Goal: Information Seeking & Learning: Find specific fact

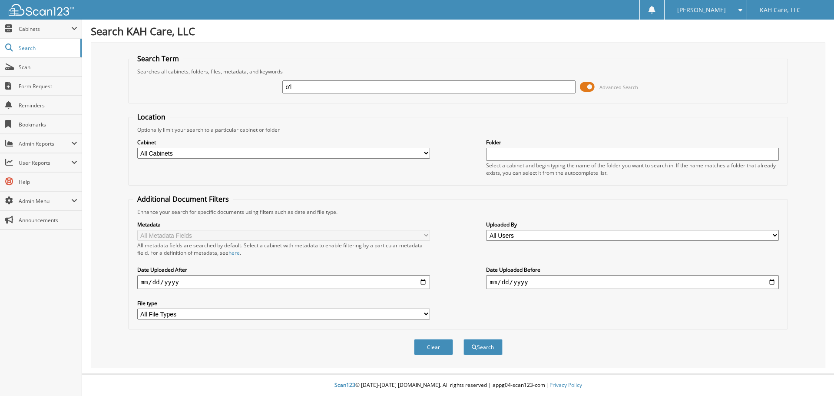
type input "[PERSON_NAME]"
click at [484, 348] on button "Search" at bounding box center [482, 347] width 39 height 16
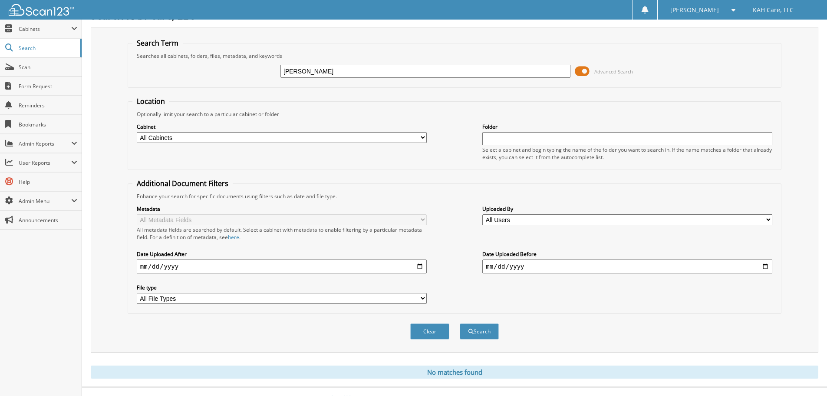
scroll to position [29, 0]
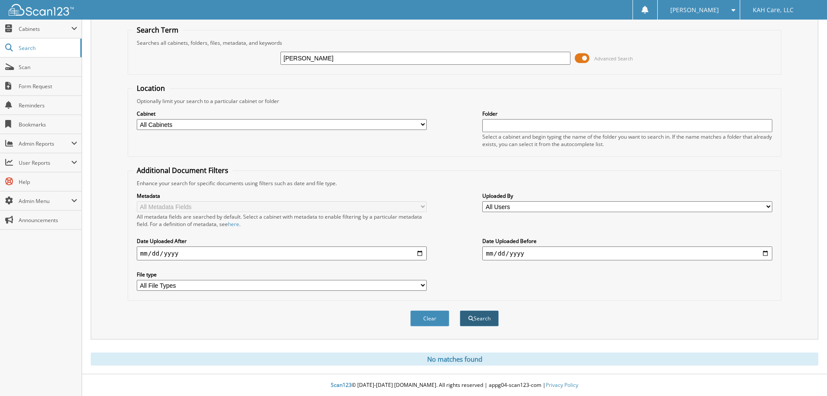
click at [473, 319] on button "Search" at bounding box center [479, 318] width 39 height 16
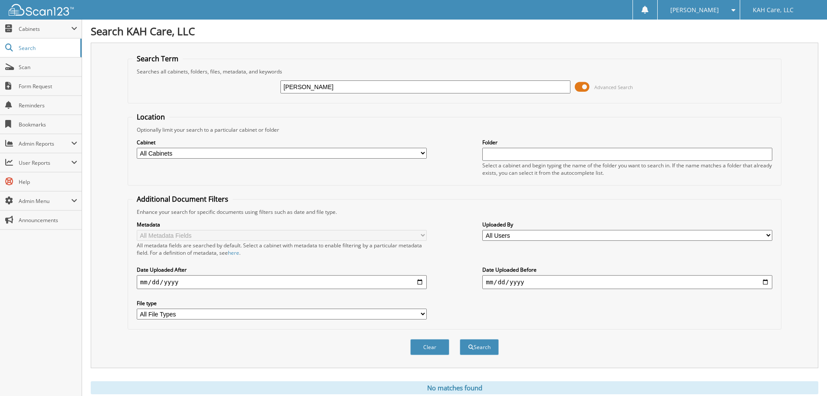
scroll to position [29, 0]
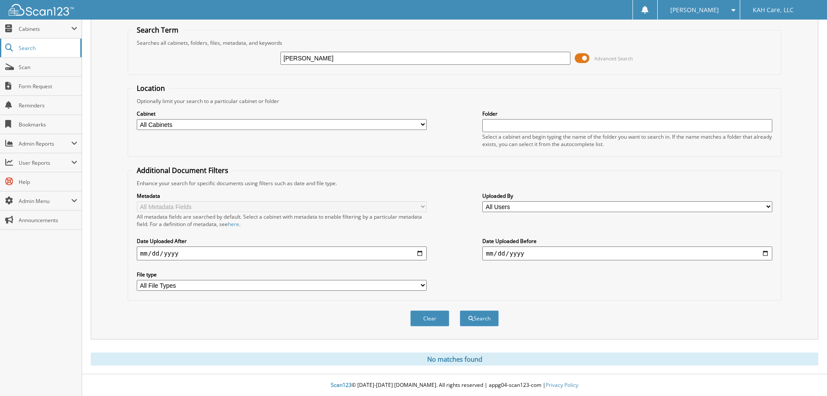
click at [27, 44] on span "Search" at bounding box center [47, 47] width 57 height 7
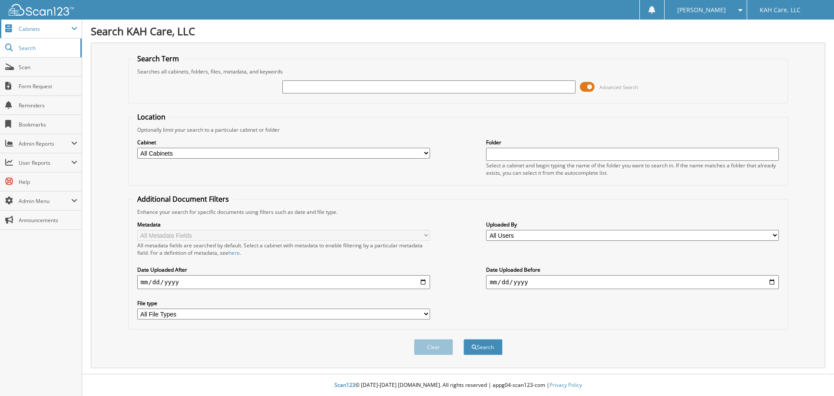
click at [26, 32] on span "Cabinets" at bounding box center [45, 28] width 53 height 7
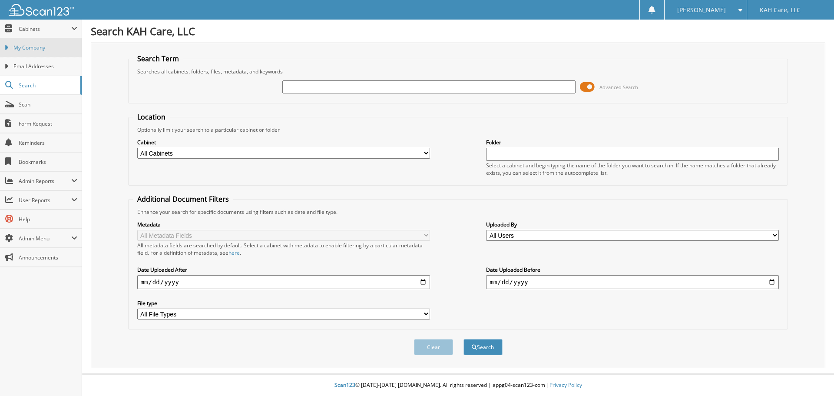
click at [26, 49] on span "My Company" at bounding box center [45, 48] width 64 height 8
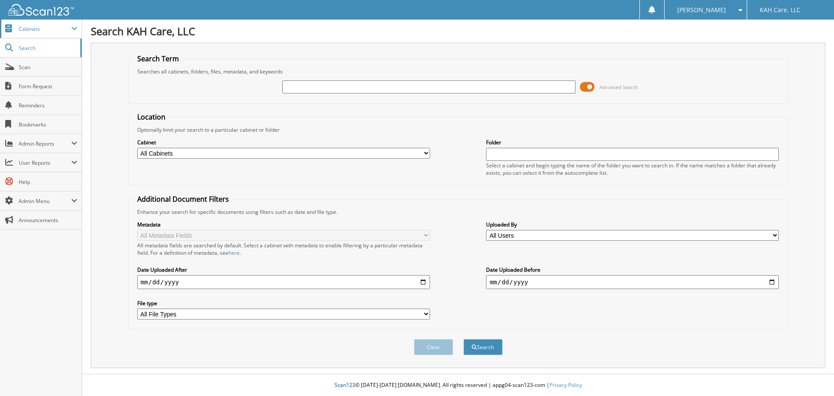
click at [28, 32] on span "Cabinets" at bounding box center [45, 28] width 53 height 7
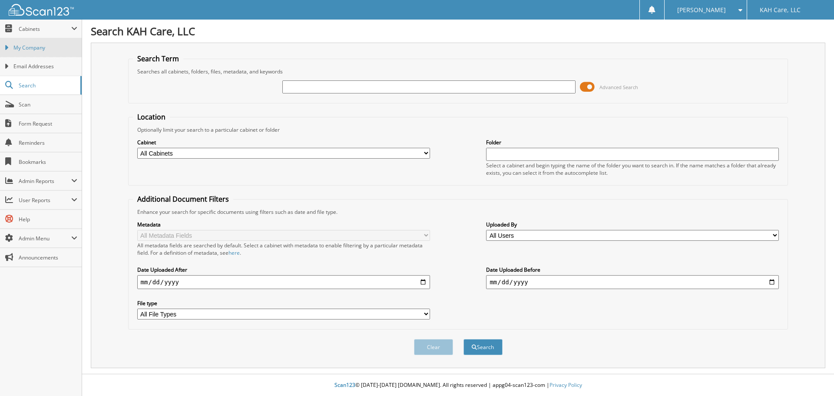
click at [27, 49] on span "My Company" at bounding box center [45, 48] width 64 height 8
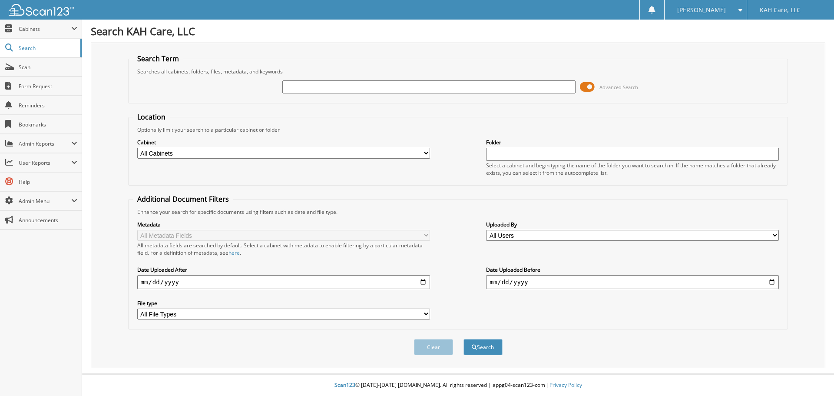
click at [160, 152] on select "All Cabinets Admin - Charlotte Admin - Durham Admin - Raleigh Caregiver - Durha…" at bounding box center [283, 153] width 293 height 11
select select "50430"
click at [137, 148] on select "All Cabinets Admin - Charlotte Admin - Durham Admin - Raleigh Caregiver - Durha…" at bounding box center [283, 153] width 293 height 11
click at [337, 90] on input "text" at bounding box center [428, 86] width 293 height 13
type input "TB"
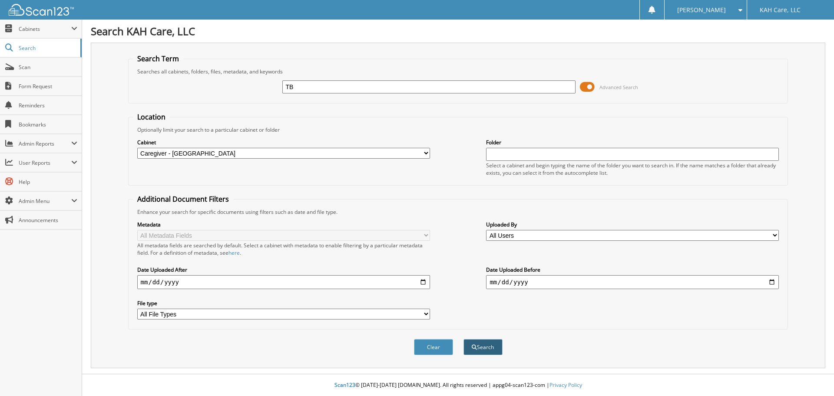
click at [491, 346] on button "Search" at bounding box center [482, 347] width 39 height 16
